Goal: Task Accomplishment & Management: Use online tool/utility

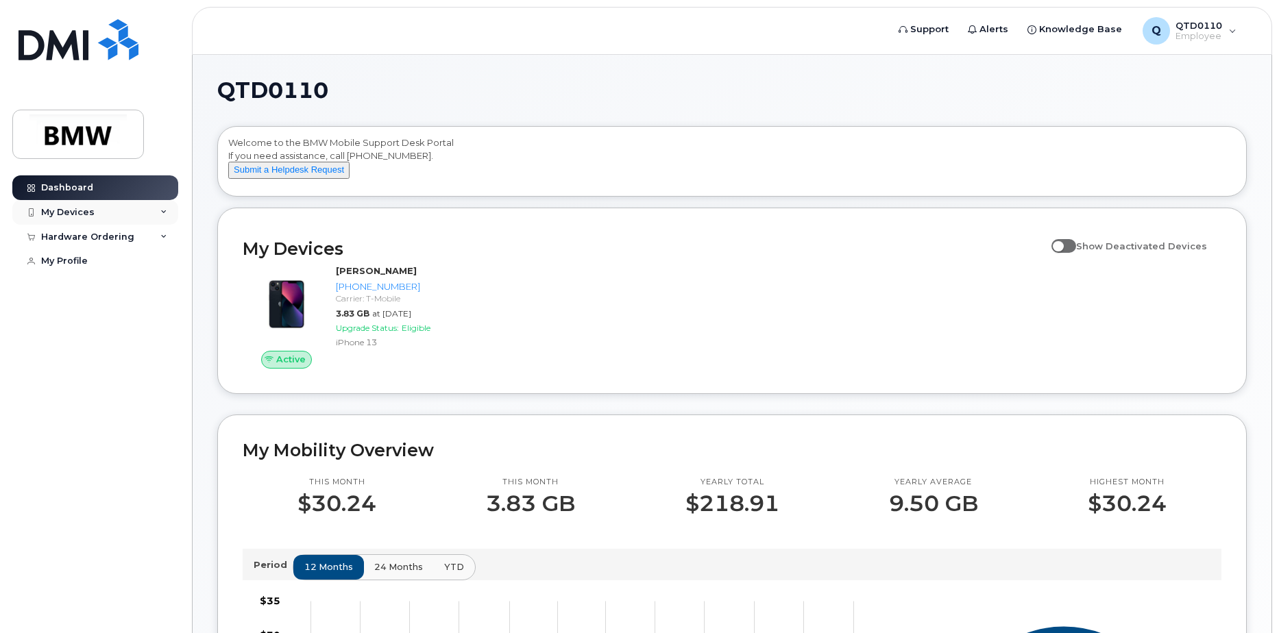
click at [147, 210] on div "My Devices" at bounding box center [95, 212] width 166 height 25
click at [132, 264] on div "[PHONE_NUMBER]" at bounding box center [126, 264] width 84 height 12
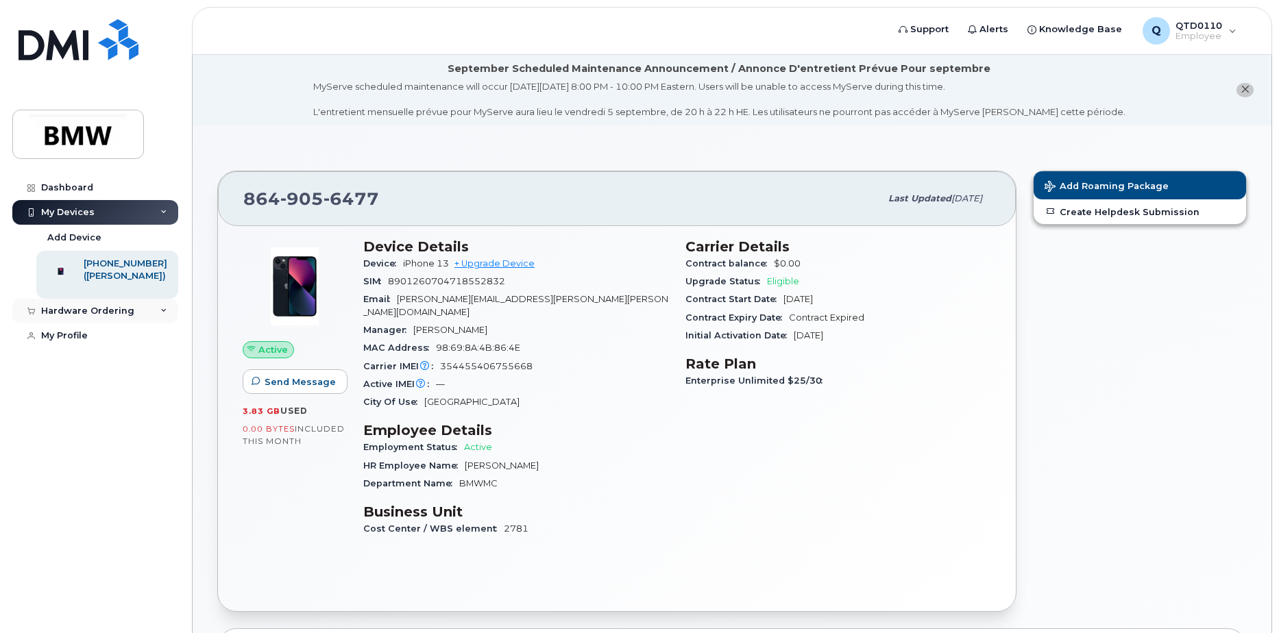
click at [112, 317] on div "Hardware Ordering" at bounding box center [87, 311] width 93 height 11
click at [73, 343] on div "My Orders" at bounding box center [71, 336] width 49 height 12
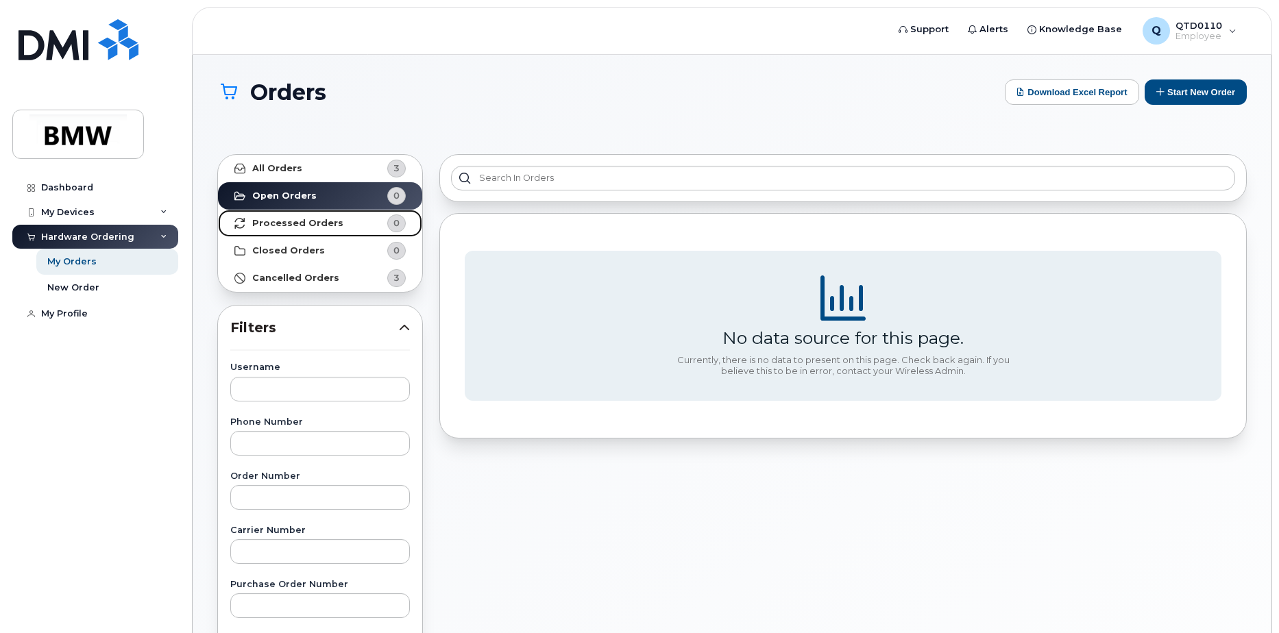
click at [319, 218] on strong "Processed Orders" at bounding box center [297, 223] width 91 height 11
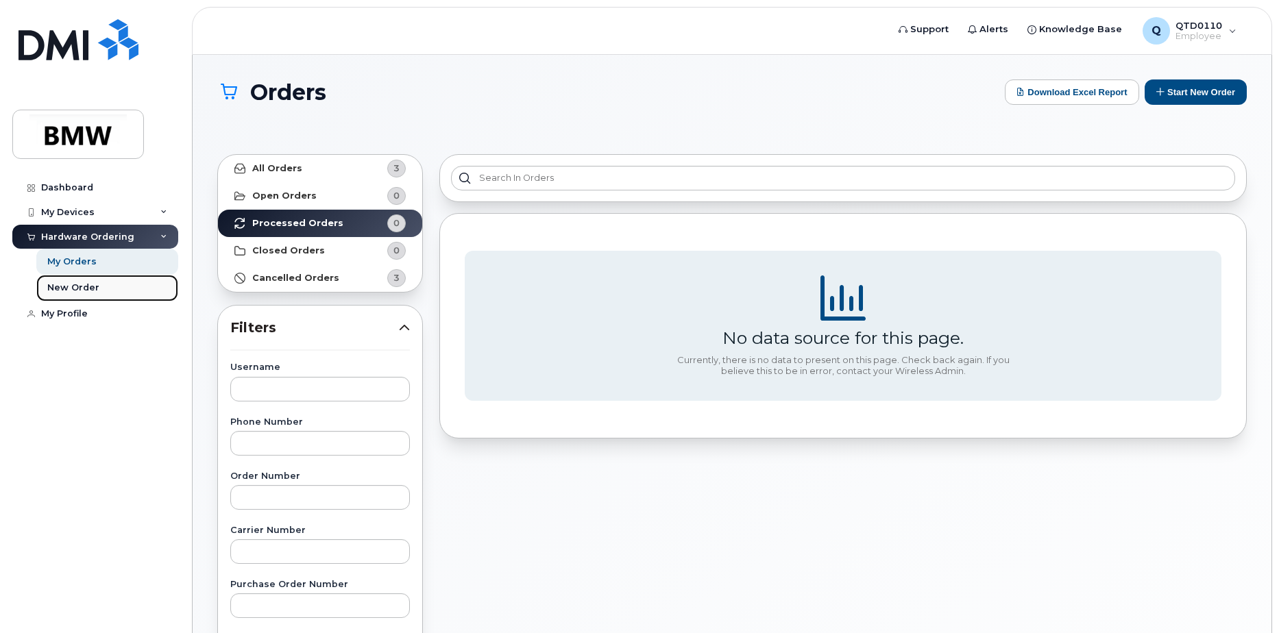
click at [67, 287] on div "New Order" at bounding box center [73, 288] width 52 height 12
